Goal: Transaction & Acquisition: Purchase product/service

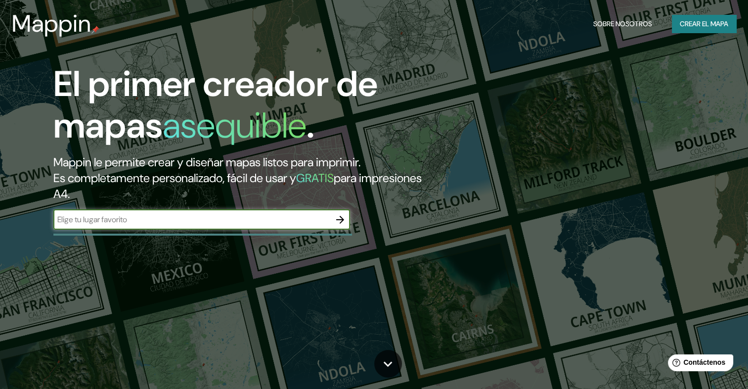
click at [127, 219] on input "text" at bounding box center [191, 219] width 277 height 11
type input "santa fe"
click at [347, 216] on button "button" at bounding box center [340, 220] width 20 height 20
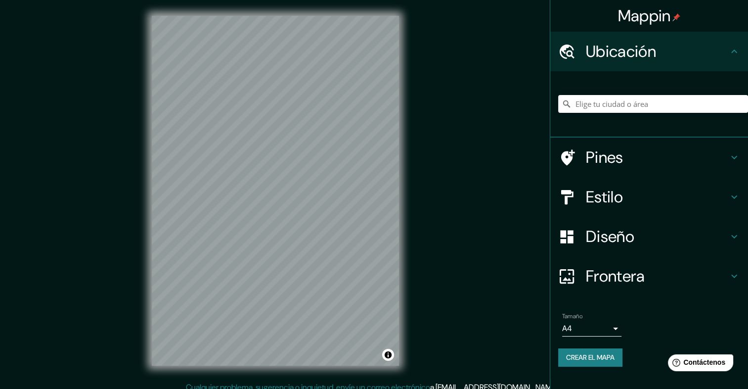
click at [708, 56] on h4 "Ubicación" at bounding box center [657, 52] width 142 height 20
click at [648, 103] on input "Elige tu ciudad o área" at bounding box center [653, 104] width 190 height 18
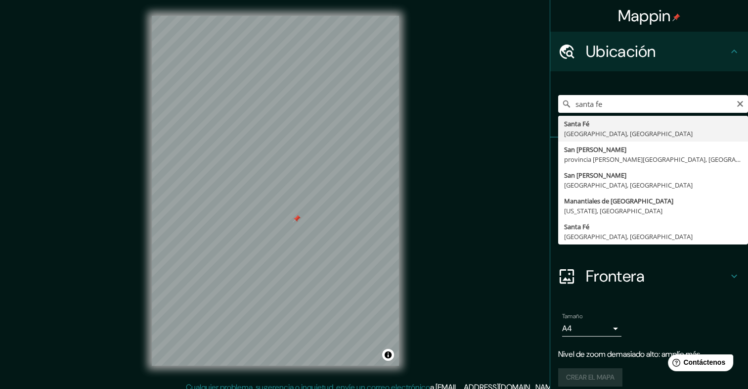
type input "[GEOGRAPHIC_DATA], [GEOGRAPHIC_DATA], [GEOGRAPHIC_DATA]"
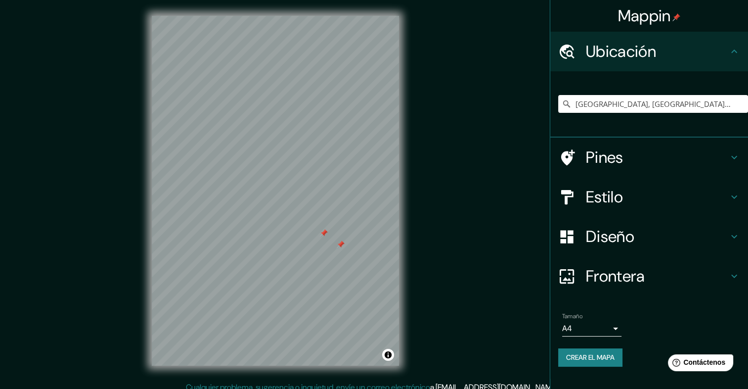
drag, startPoint x: 342, startPoint y: 244, endPoint x: 407, endPoint y: 256, distance: 66.4
click at [407, 256] on div "© Mapbox © OpenStreetMap Improve this map" at bounding box center [275, 190] width 279 height 381
drag, startPoint x: 339, startPoint y: 246, endPoint x: 343, endPoint y: 243, distance: 5.3
click at [343, 243] on div at bounding box center [345, 241] width 8 height 8
click at [343, 240] on div at bounding box center [345, 241] width 8 height 8
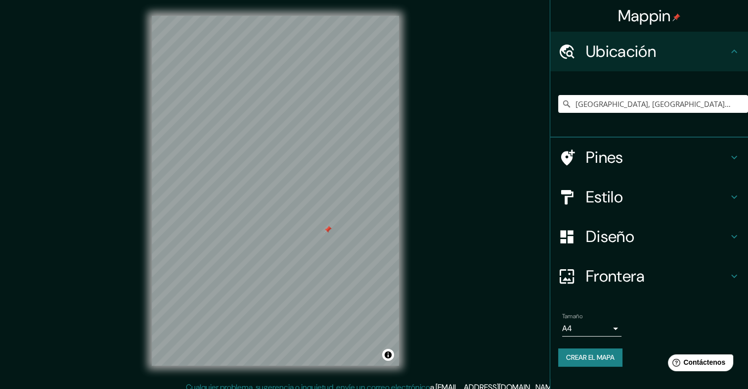
click at [688, 157] on h4 "Pines" at bounding box center [657, 157] width 142 height 20
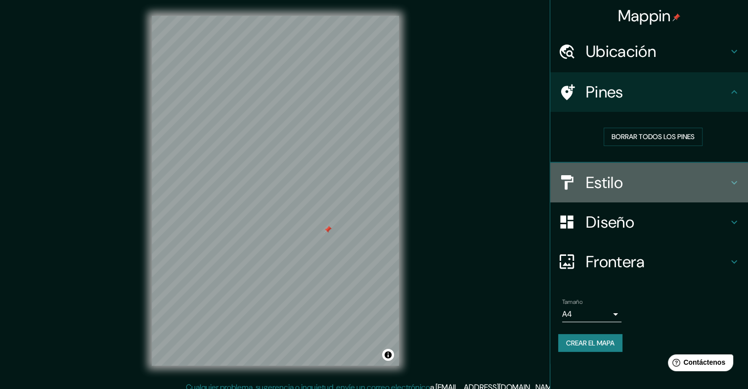
click at [687, 179] on h4 "Estilo" at bounding box center [657, 183] width 142 height 20
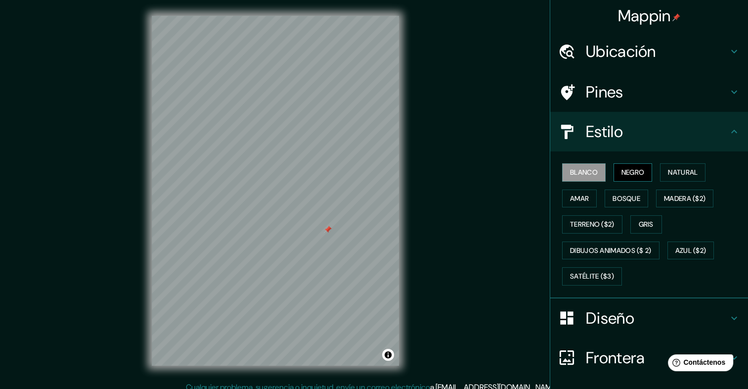
click at [621, 170] on font "Negro" at bounding box center [632, 172] width 23 height 12
click at [669, 173] on font "Natural" at bounding box center [683, 172] width 30 height 12
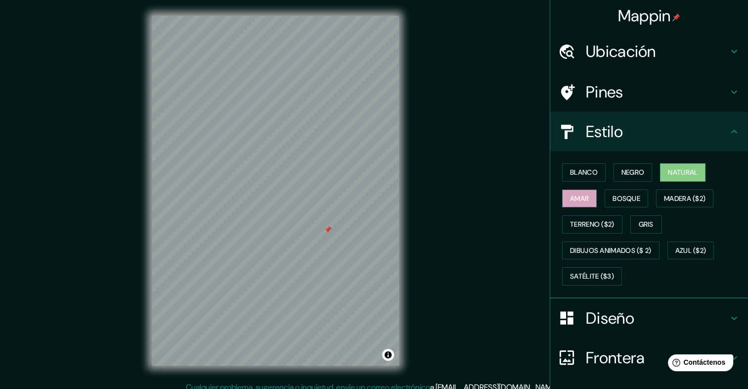
click at [570, 192] on font "Amar" at bounding box center [579, 198] width 19 height 12
click at [623, 198] on font "Bosque" at bounding box center [627, 198] width 28 height 12
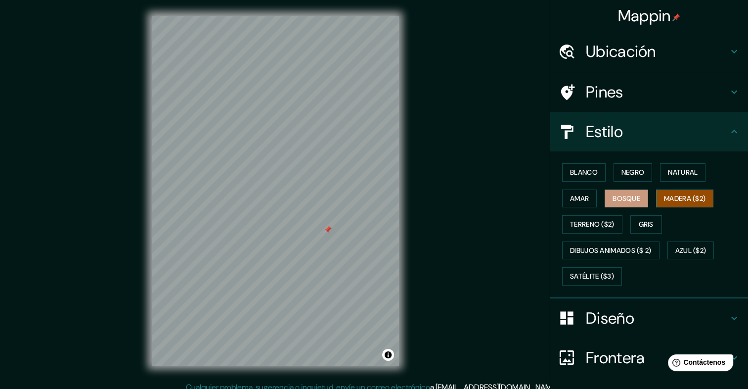
click at [669, 203] on font "Madera ($2)" at bounding box center [685, 198] width 42 height 12
click at [597, 227] on font "Terreno ($2)" at bounding box center [592, 224] width 44 height 12
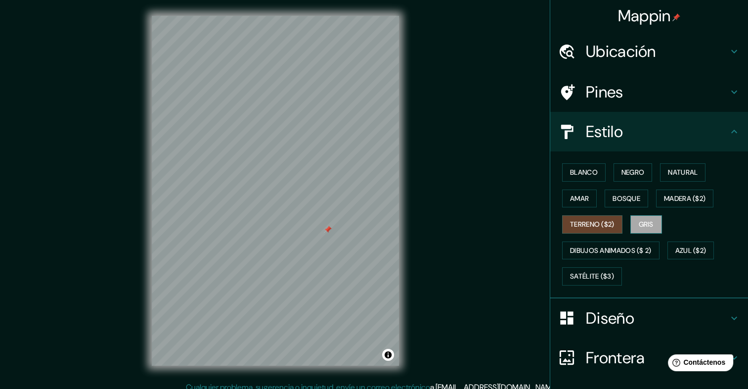
click at [639, 224] on font "Gris" at bounding box center [646, 224] width 15 height 12
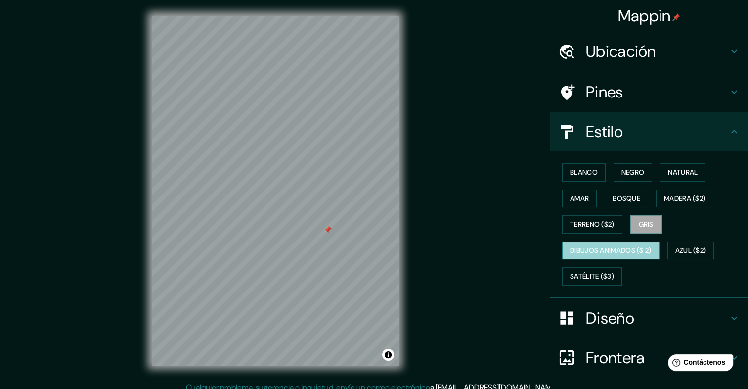
click at [595, 244] on font "Dibujos animados ($ 2)" at bounding box center [611, 250] width 82 height 12
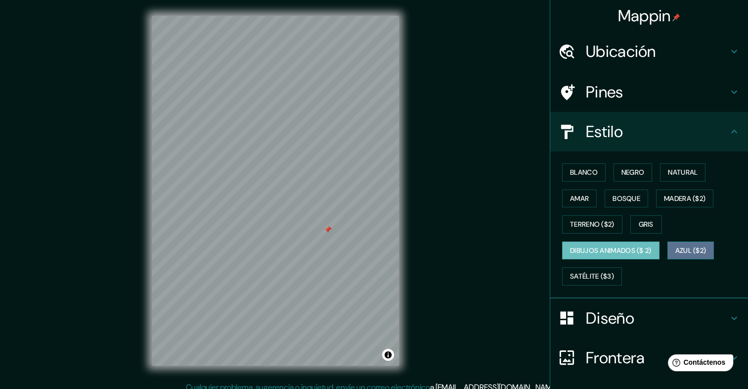
click at [684, 245] on font "Azul ($2)" at bounding box center [690, 250] width 31 height 12
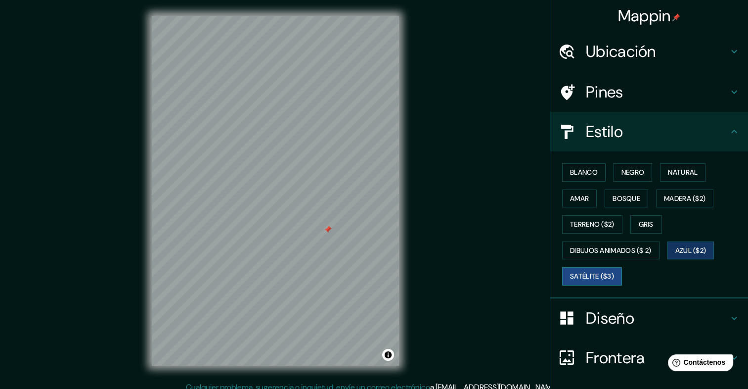
click at [589, 272] on font "Satélite ($3)" at bounding box center [592, 276] width 44 height 12
click at [582, 174] on font "Blanco" at bounding box center [584, 172] width 28 height 12
